Goal: Check status: Check status

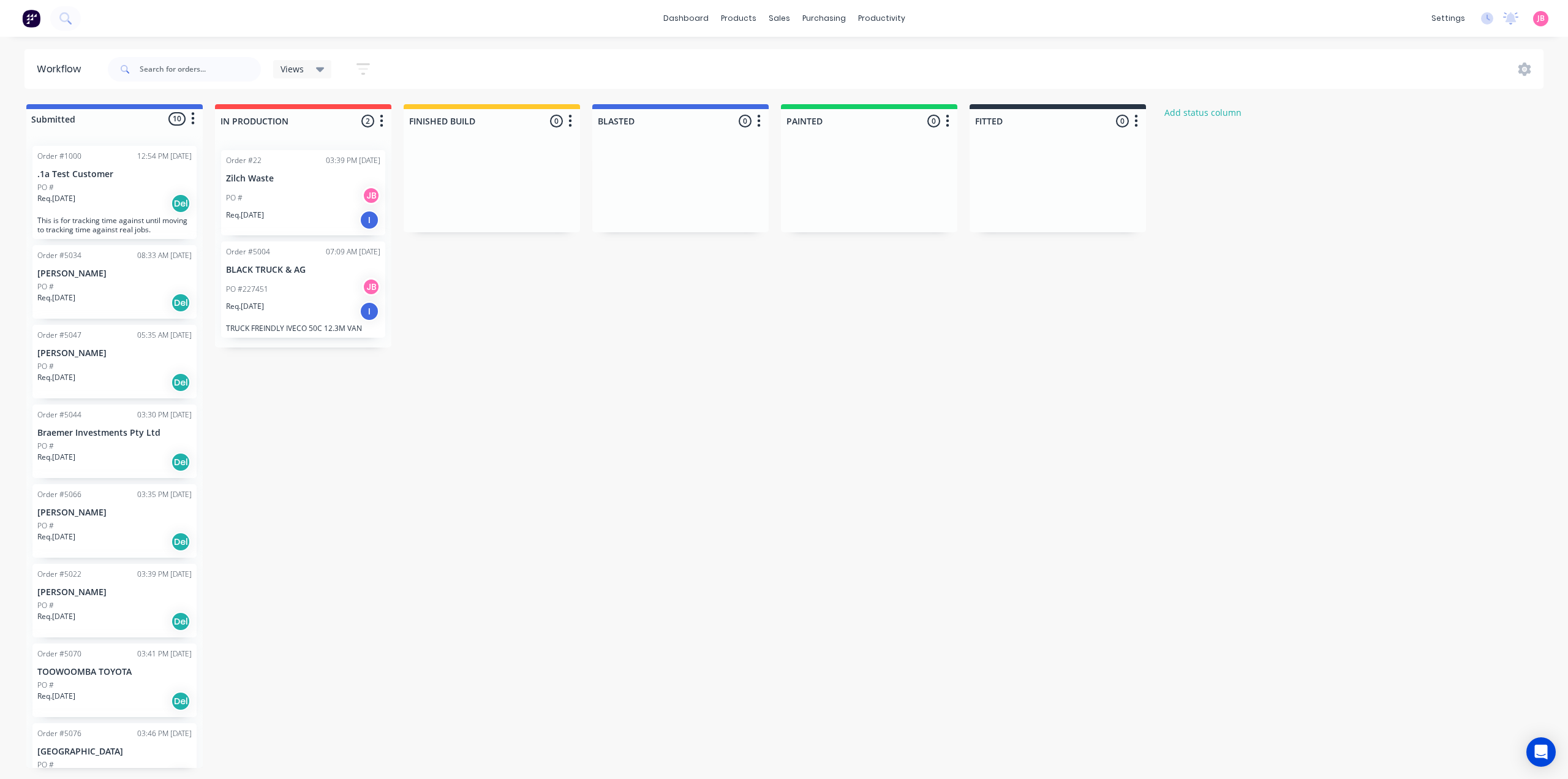
click at [312, 189] on div "PO # JB" at bounding box center [303, 198] width 154 height 23
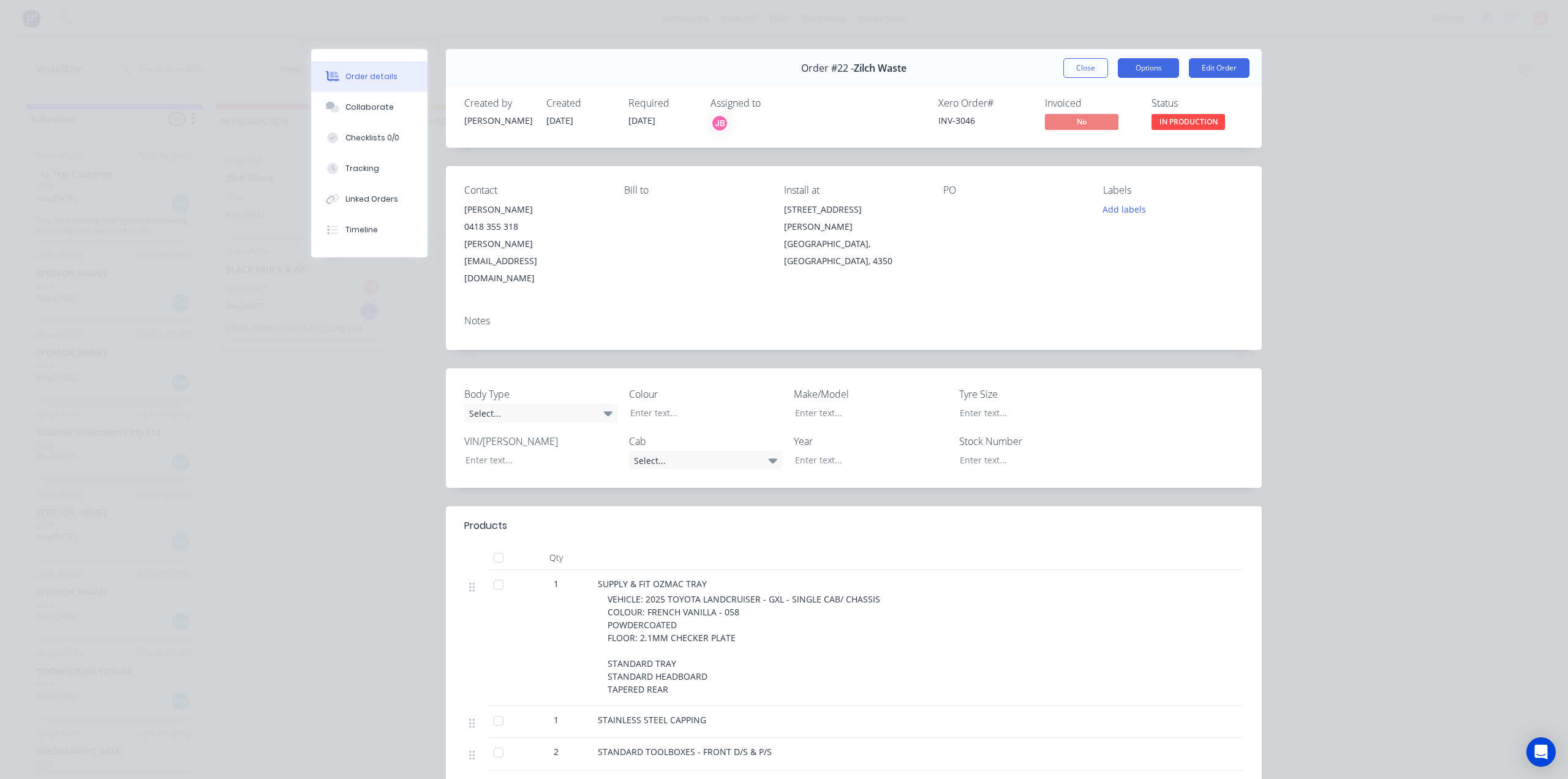
click at [1143, 71] on button "Options" at bounding box center [1148, 68] width 61 height 20
click at [1125, 122] on div "Work Order" at bounding box center [1115, 124] width 107 height 18
click at [1091, 166] on div "Custom" at bounding box center [1115, 173] width 107 height 18
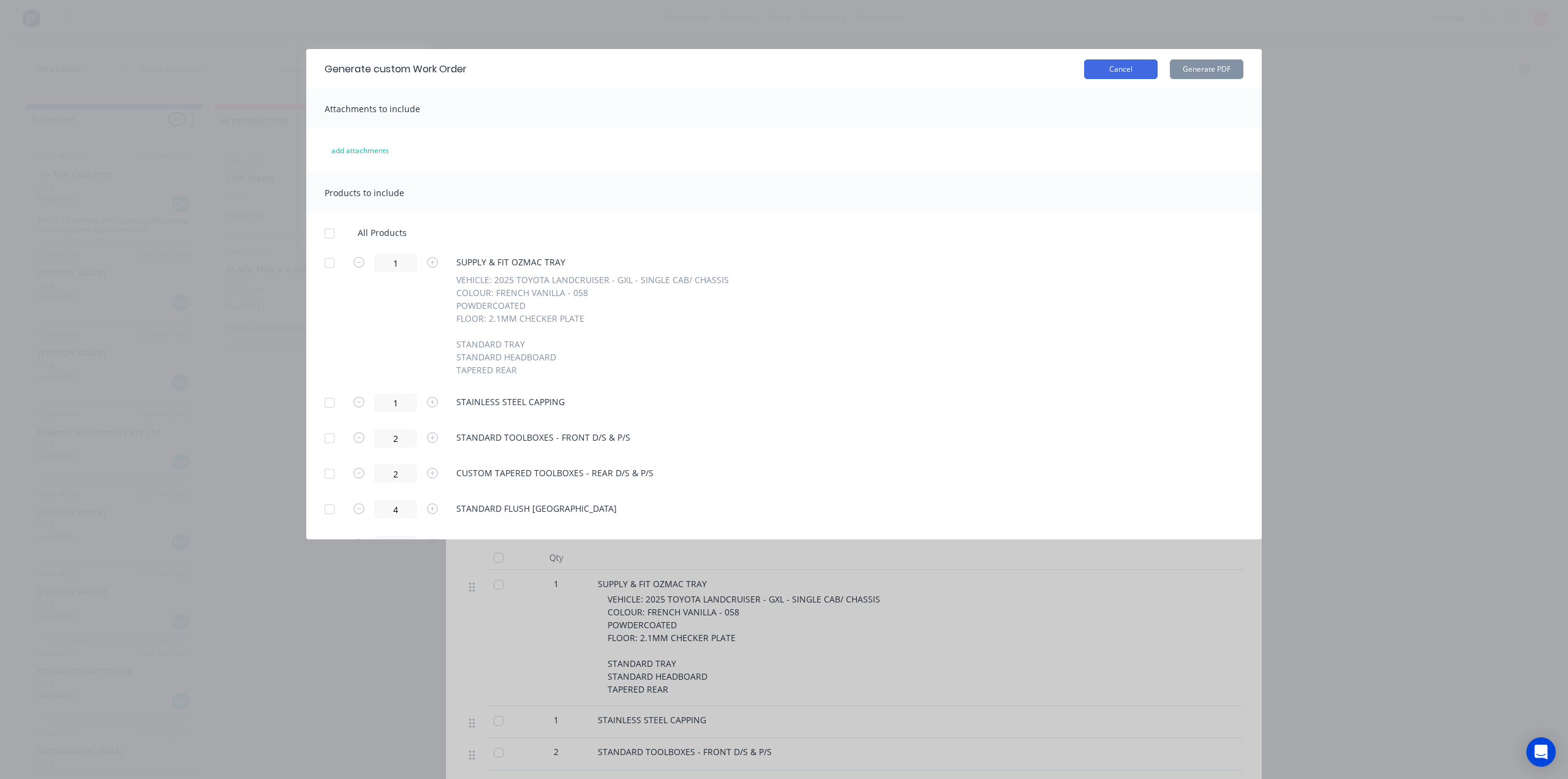
click at [1116, 71] on button "Cancel" at bounding box center [1120, 69] width 74 height 20
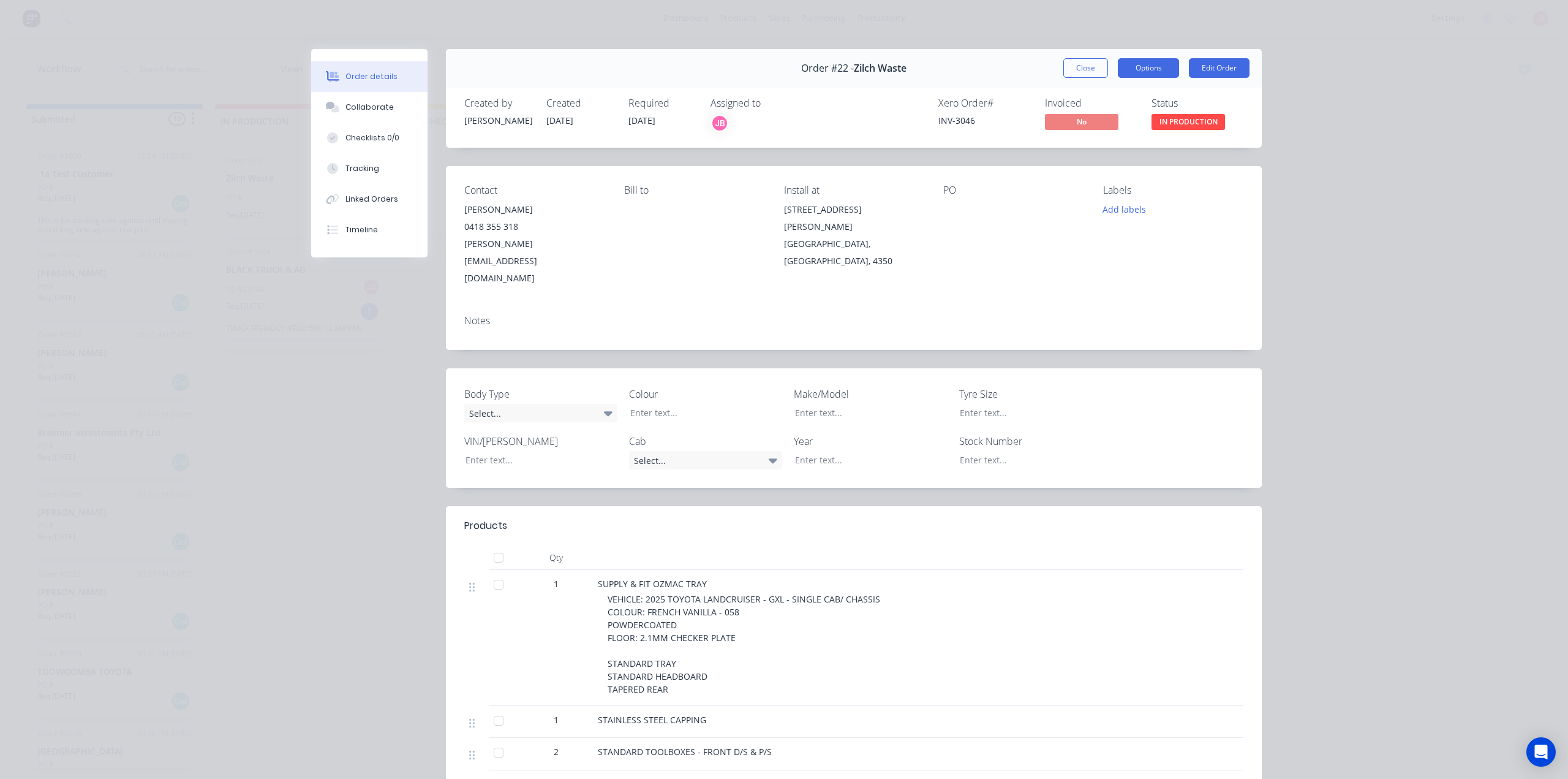
click at [1127, 70] on button "Options" at bounding box center [1148, 68] width 61 height 20
click at [1125, 127] on div "Work Order" at bounding box center [1115, 124] width 107 height 18
click at [1111, 135] on button "Back" at bounding box center [1114, 124] width 129 height 25
click at [1110, 131] on div "Work Order" at bounding box center [1115, 124] width 107 height 18
click at [1104, 149] on div "Standard" at bounding box center [1115, 148] width 107 height 18
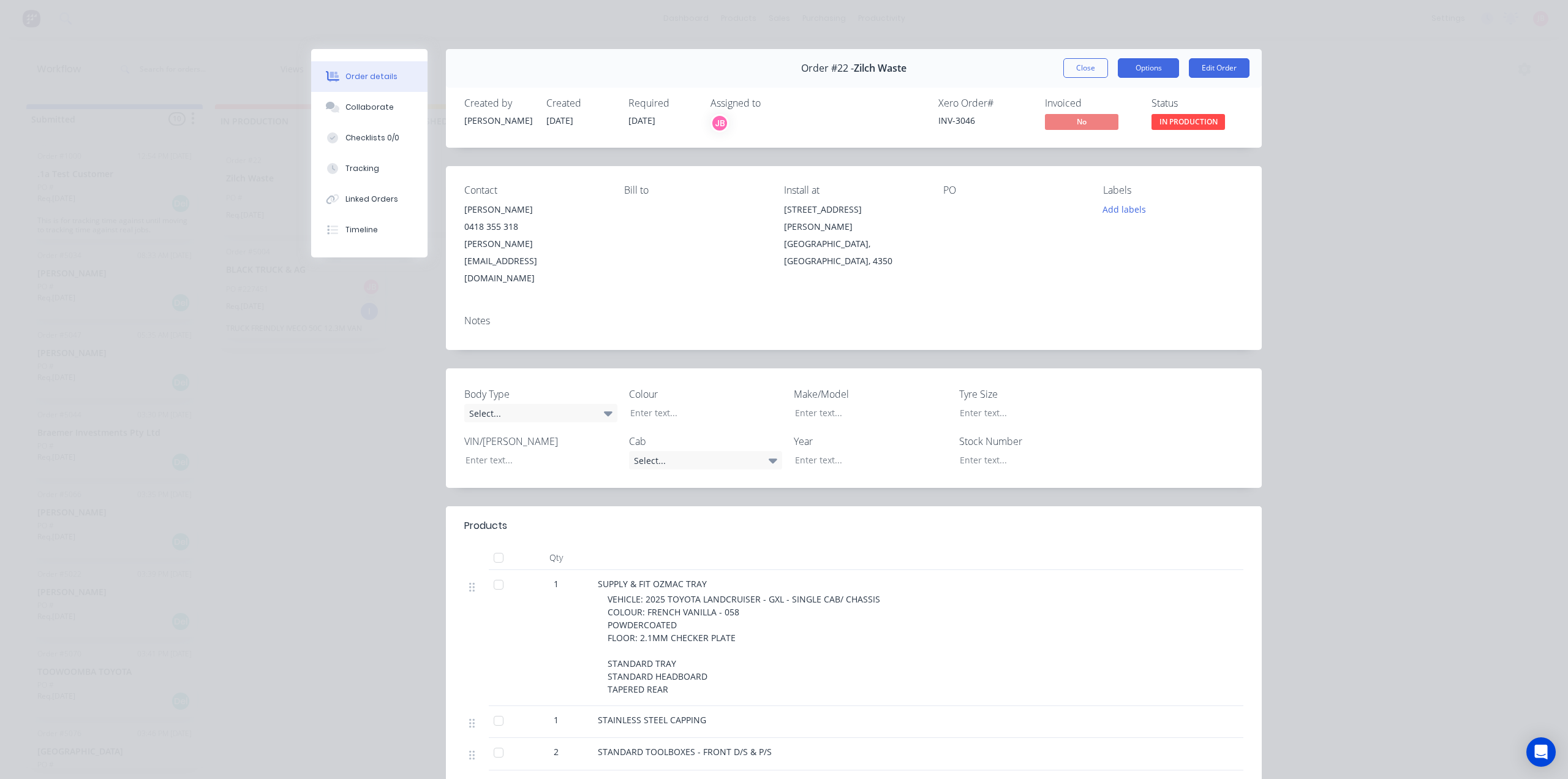
click at [1135, 66] on button "Options" at bounding box center [1148, 68] width 61 height 20
click at [1104, 143] on div "Standard" at bounding box center [1115, 148] width 107 height 18
click at [1065, 71] on button "Close" at bounding box center [1085, 68] width 45 height 20
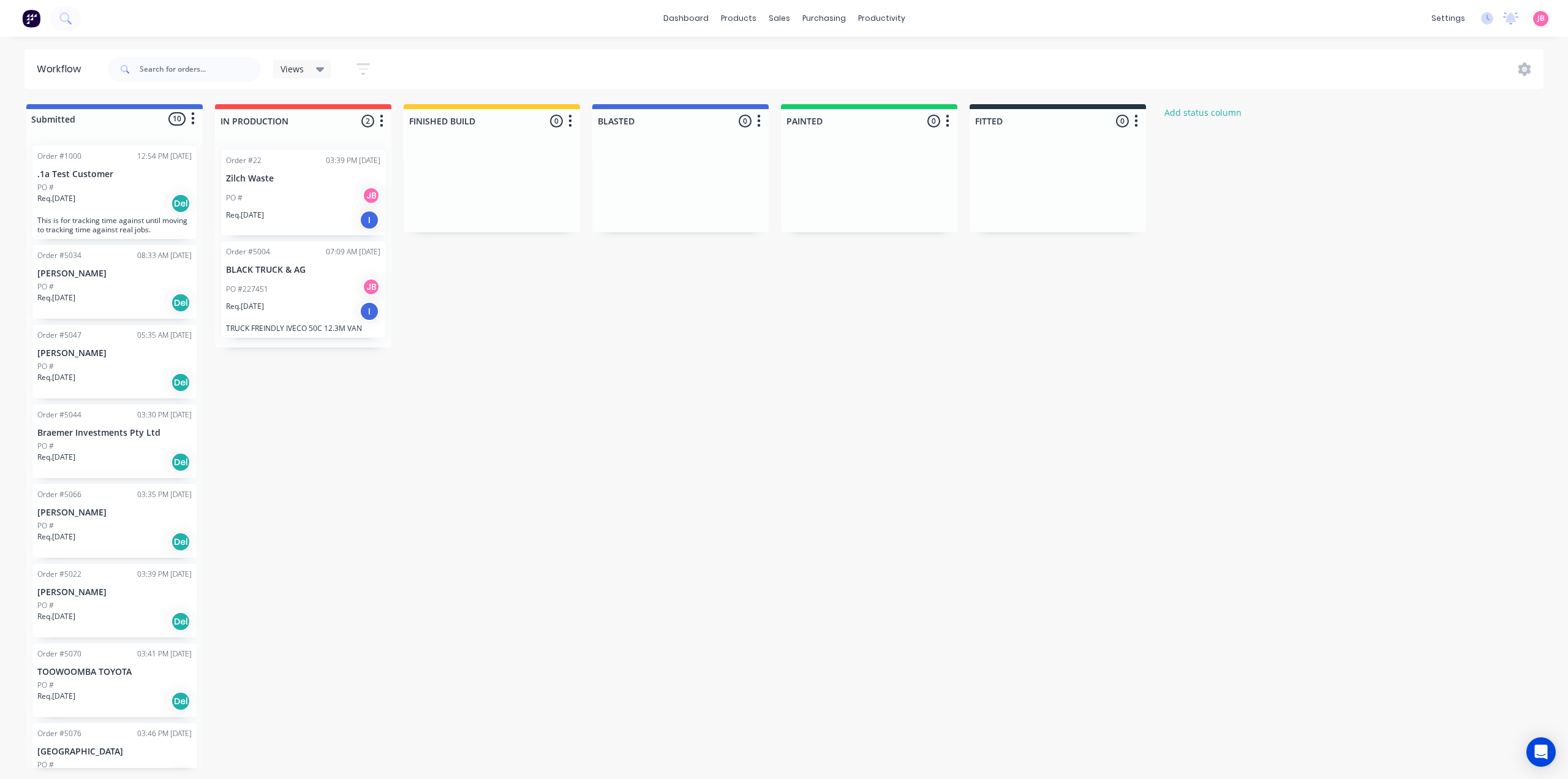
click at [152, 392] on div "Req. [DATE] Del" at bounding box center [115, 382] width 154 height 20
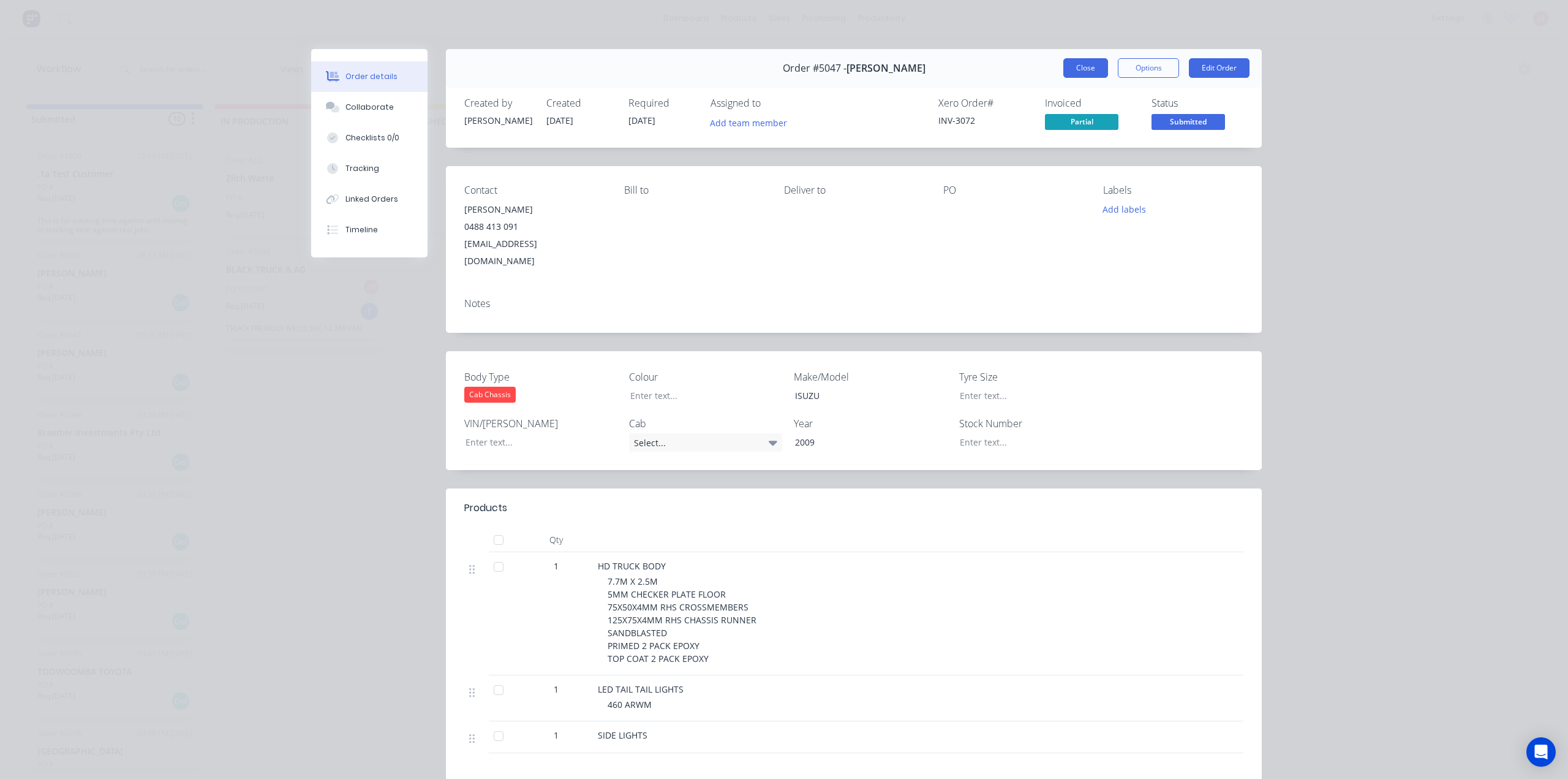
click at [1081, 66] on button "Close" at bounding box center [1085, 68] width 45 height 20
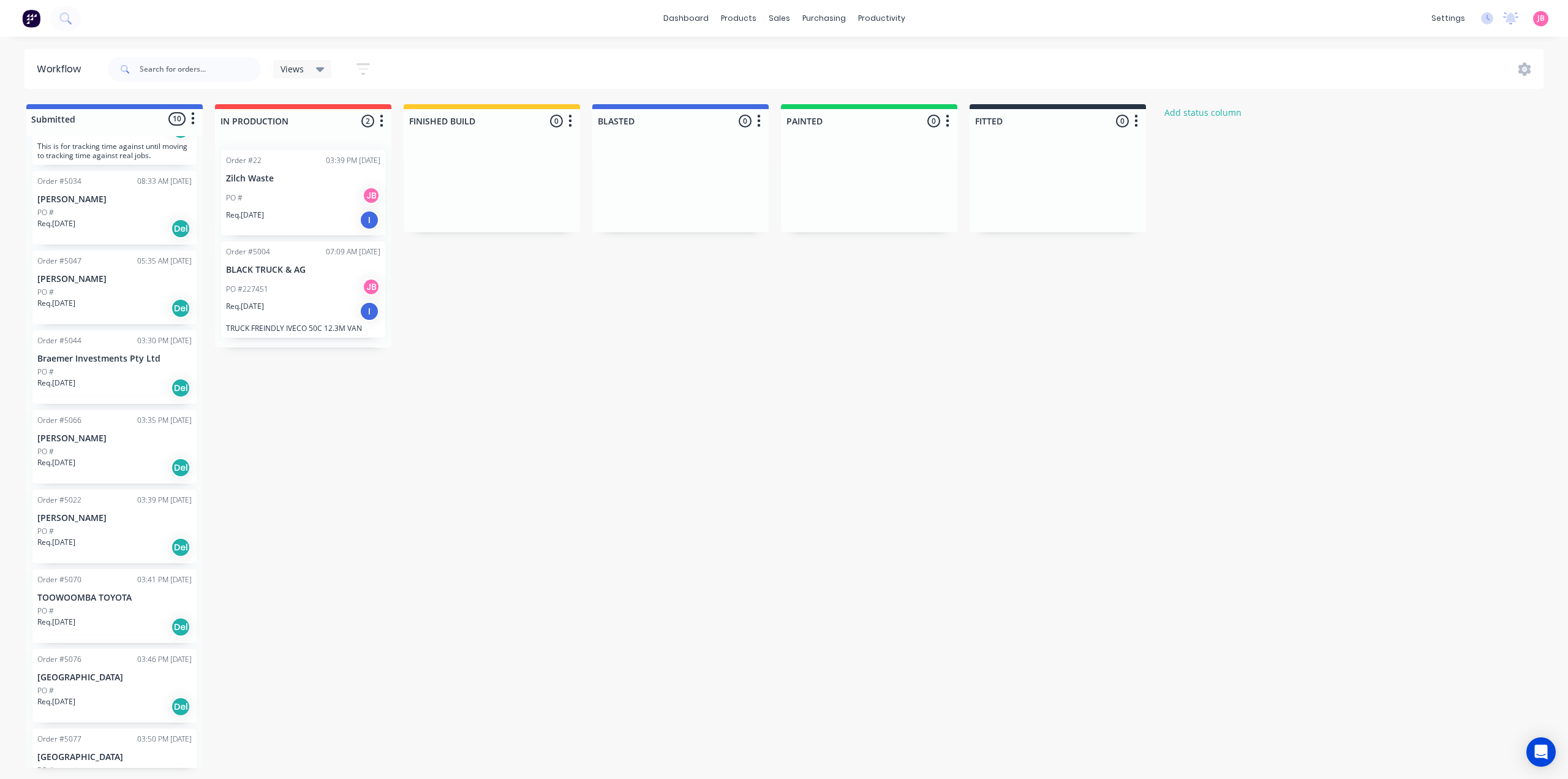
scroll to position [198, 0]
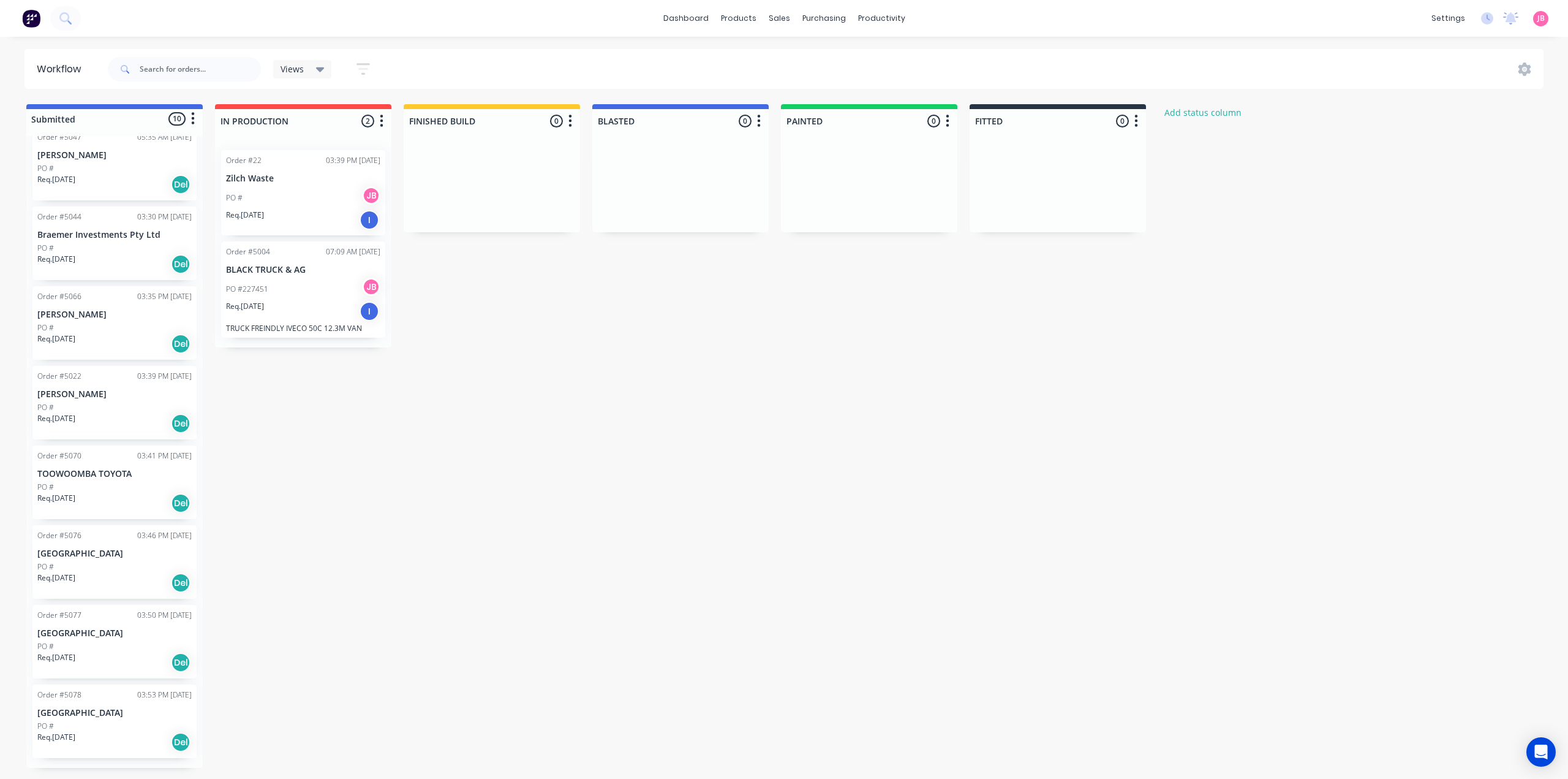
click at [100, 697] on div "Order #5078 03:53 PM [DATE]" at bounding box center [115, 695] width 154 height 11
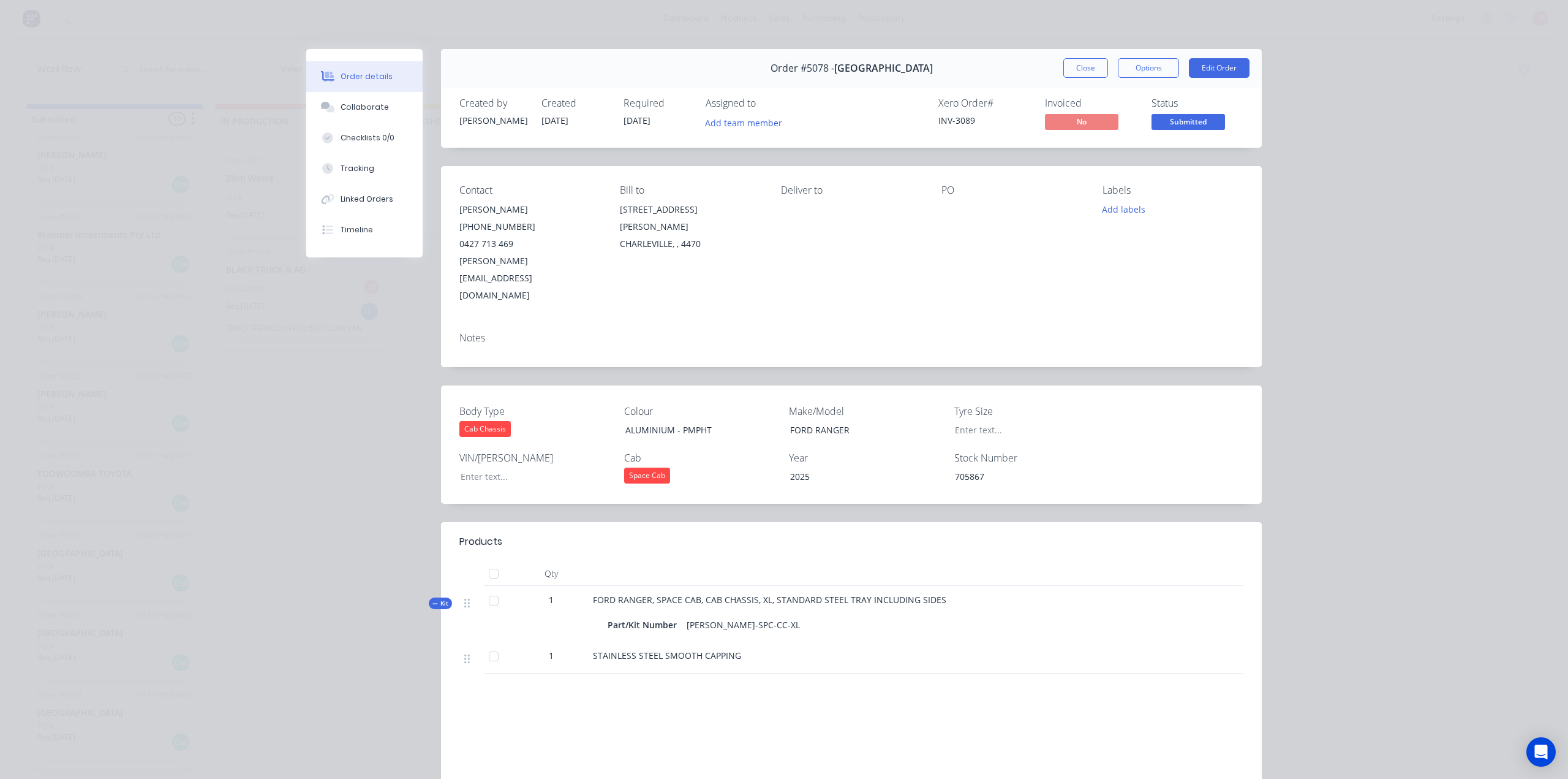
click at [229, 452] on div "Order details Collaborate Checklists 0/0 Tracking Linked Orders Timeline Order …" at bounding box center [784, 390] width 1568 height 779
click at [1089, 71] on button "Close" at bounding box center [1085, 68] width 45 height 20
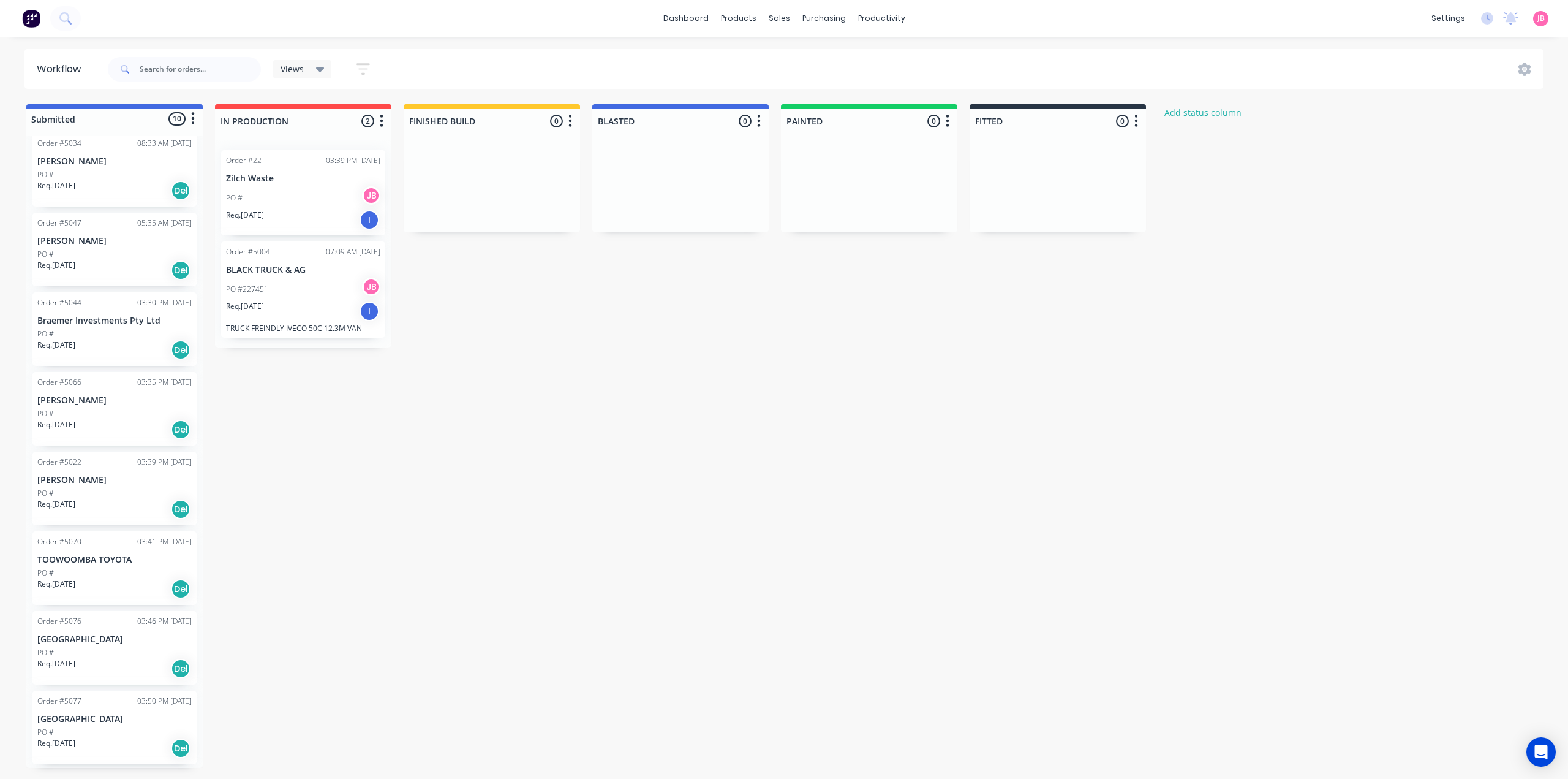
scroll to position [0, 0]
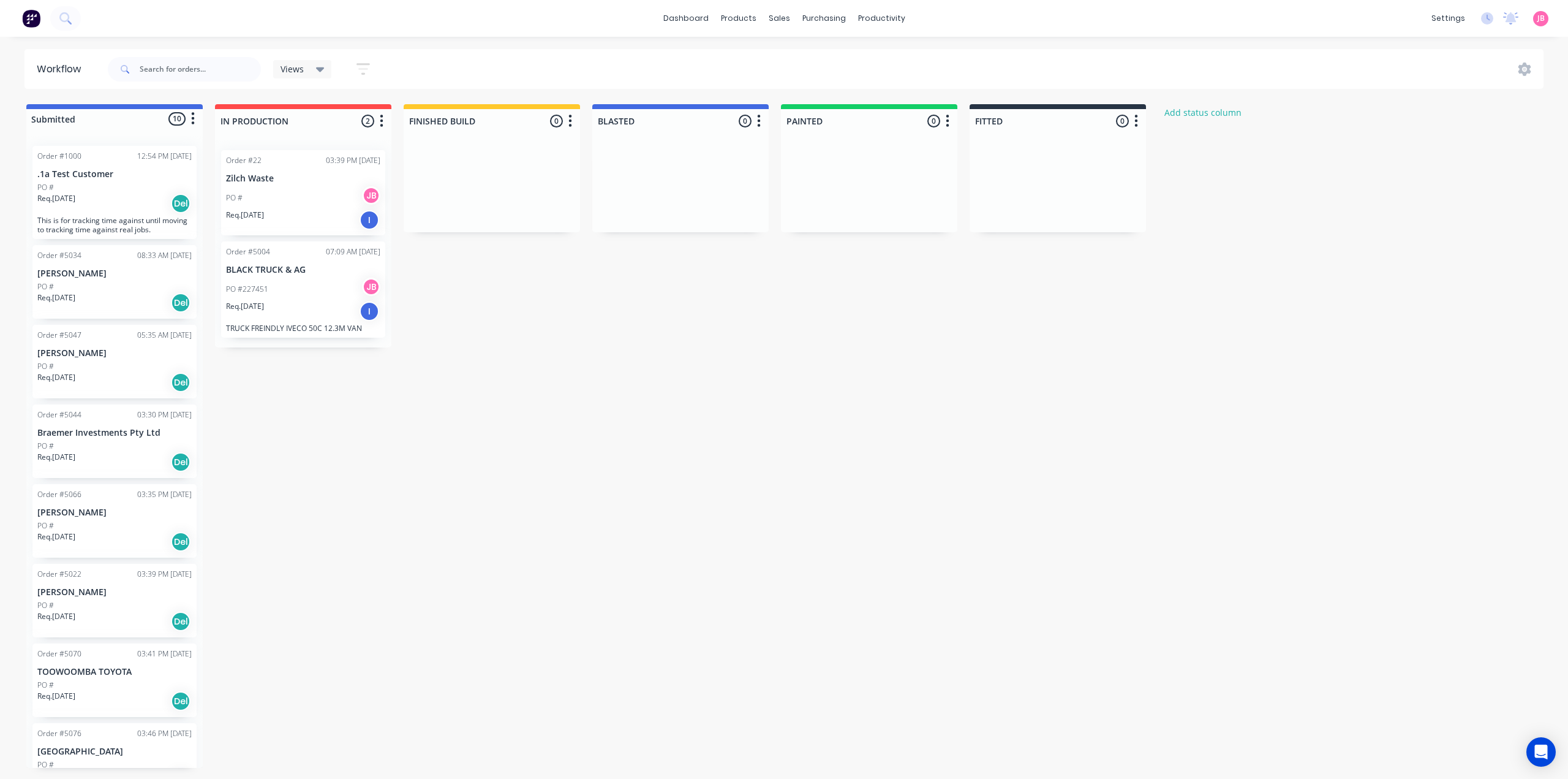
click at [539, 539] on div "Submitted 10 Status colour #4169E1 hex #4169E1 Save Cancel Summaries Total orde…" at bounding box center [746, 435] width 1510 height 663
